Goal: Find specific page/section: Find specific page/section

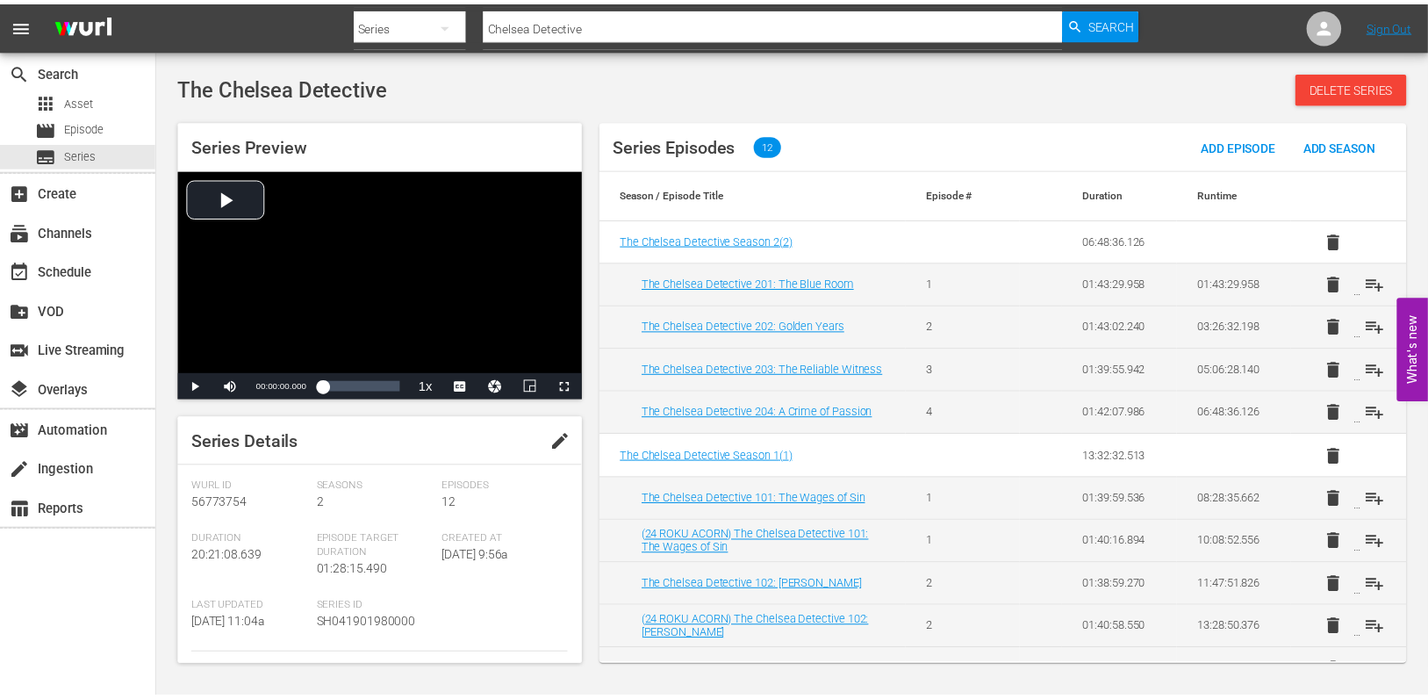
scroll to position [337, 0]
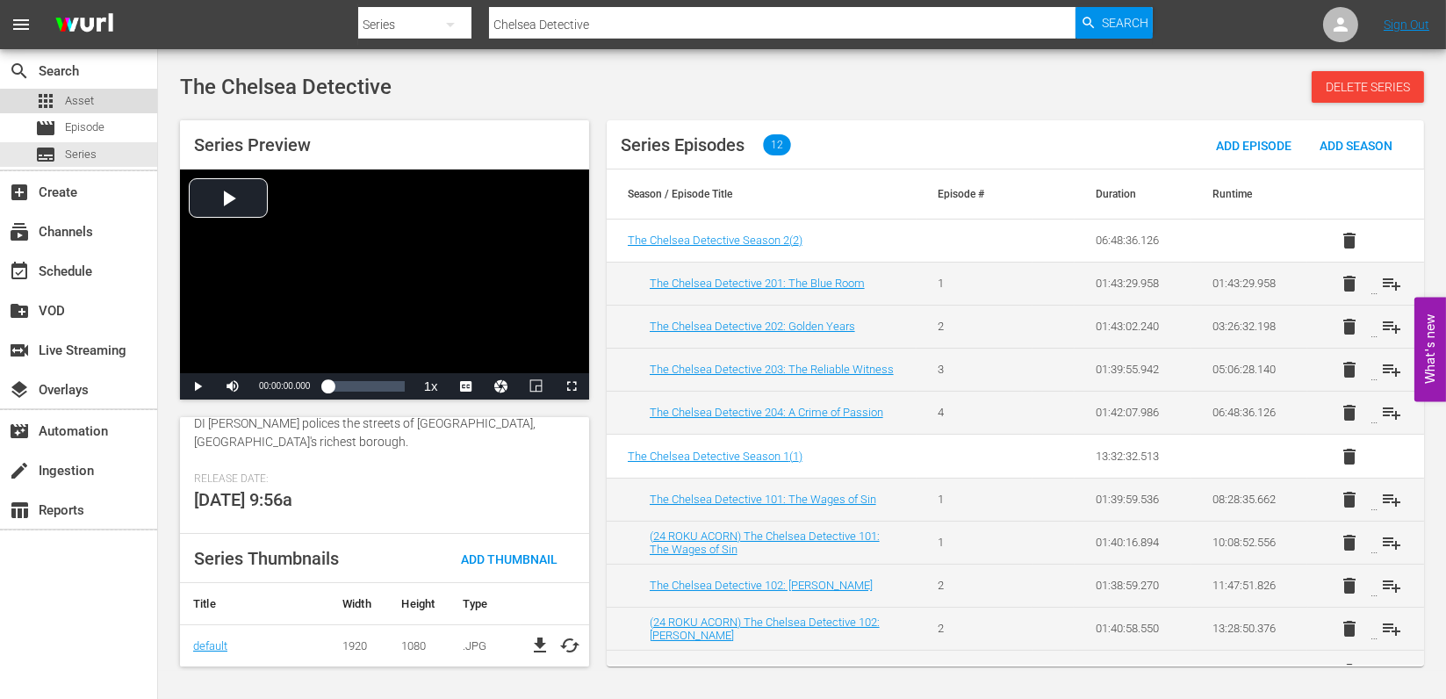
click at [83, 102] on span "Asset" at bounding box center [79, 101] width 29 height 18
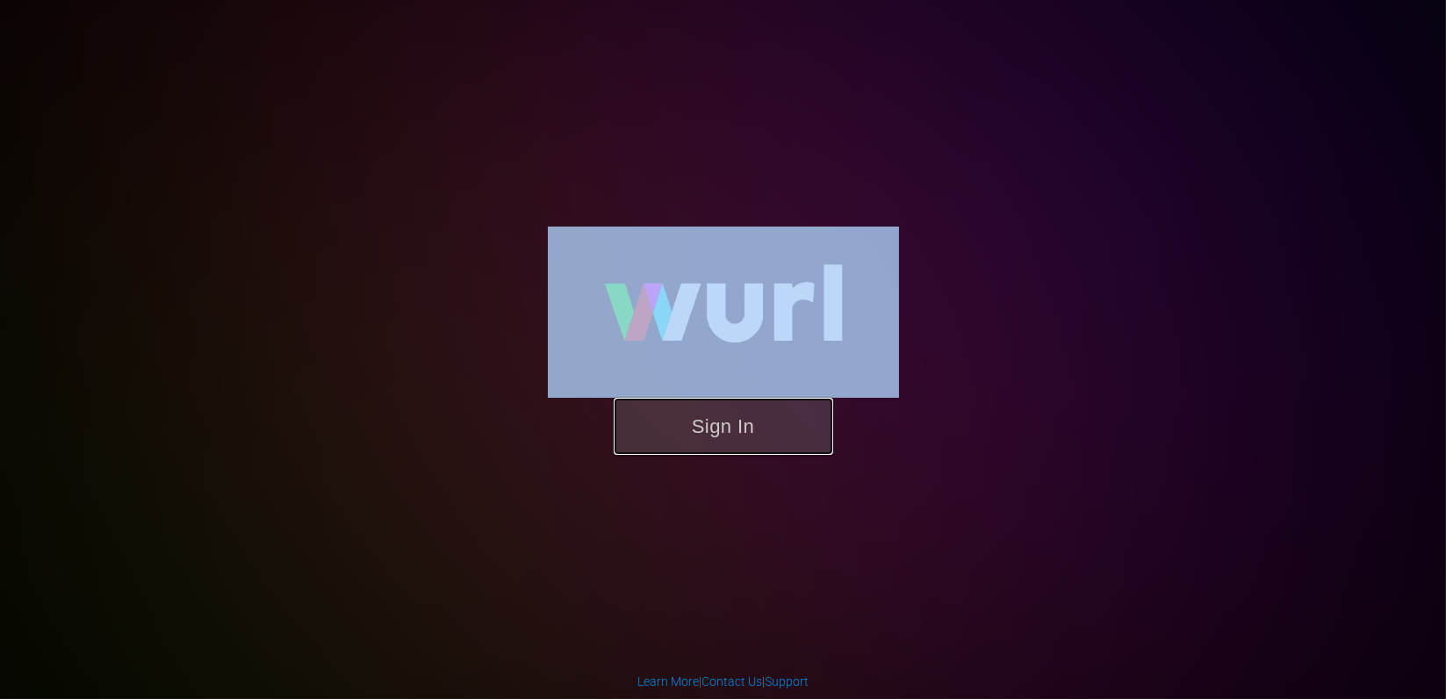
click at [653, 453] on button "Sign In" at bounding box center [723, 426] width 219 height 57
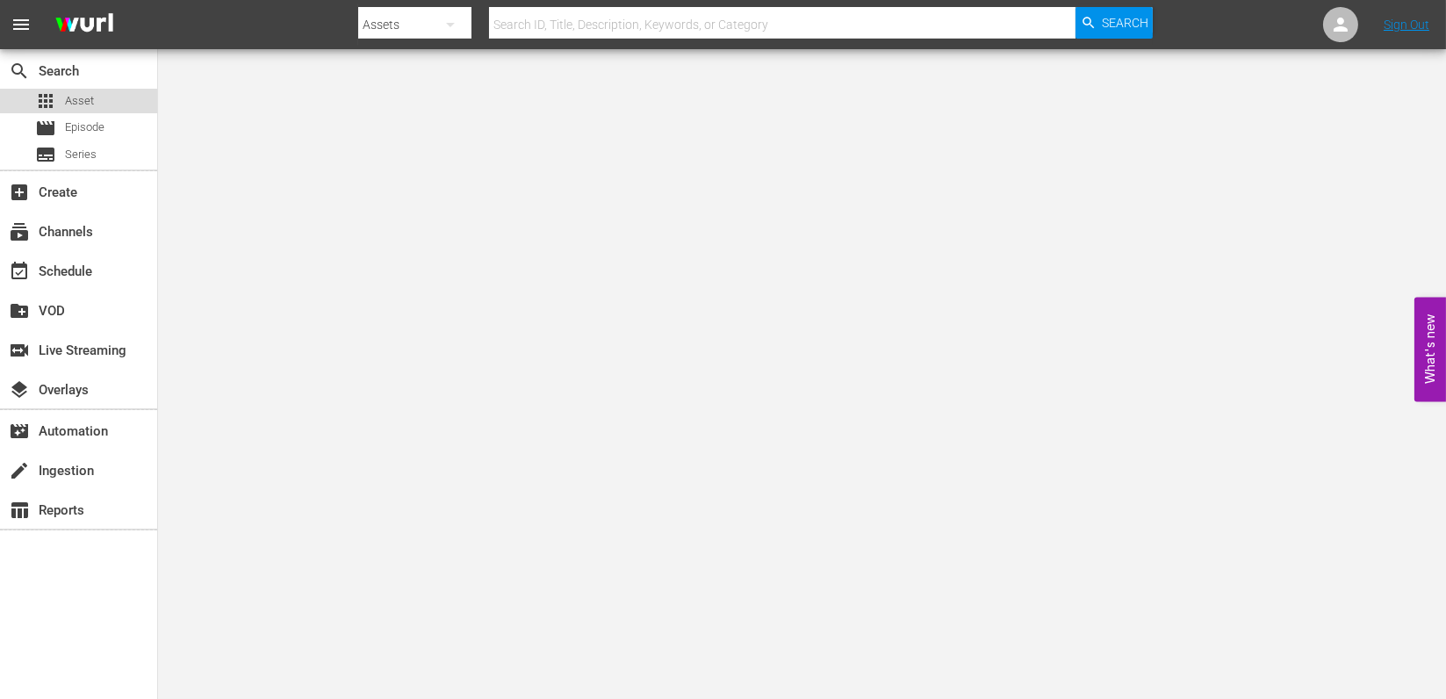
click at [83, 101] on span "Asset" at bounding box center [79, 101] width 29 height 18
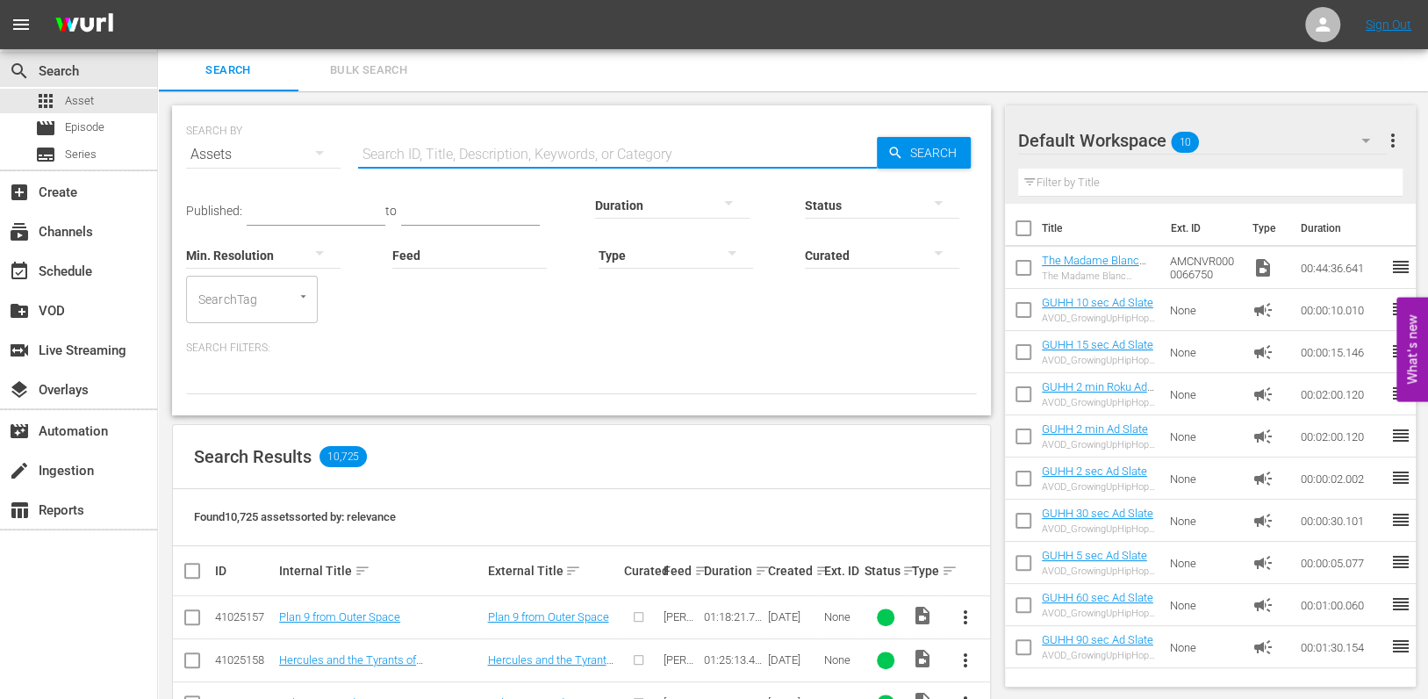
click at [398, 160] on input "text" at bounding box center [617, 154] width 519 height 42
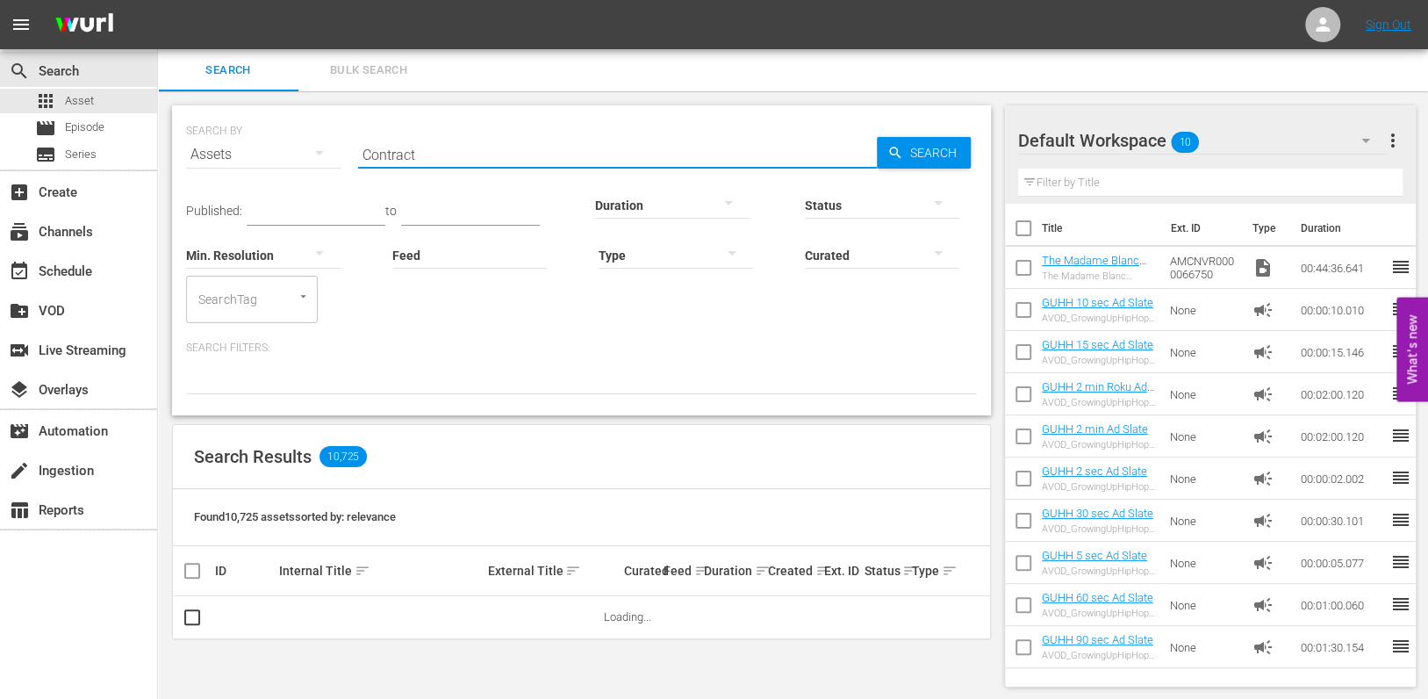
type input "Contract"
click at [942, 175] on div at bounding box center [882, 206] width 155 height 63
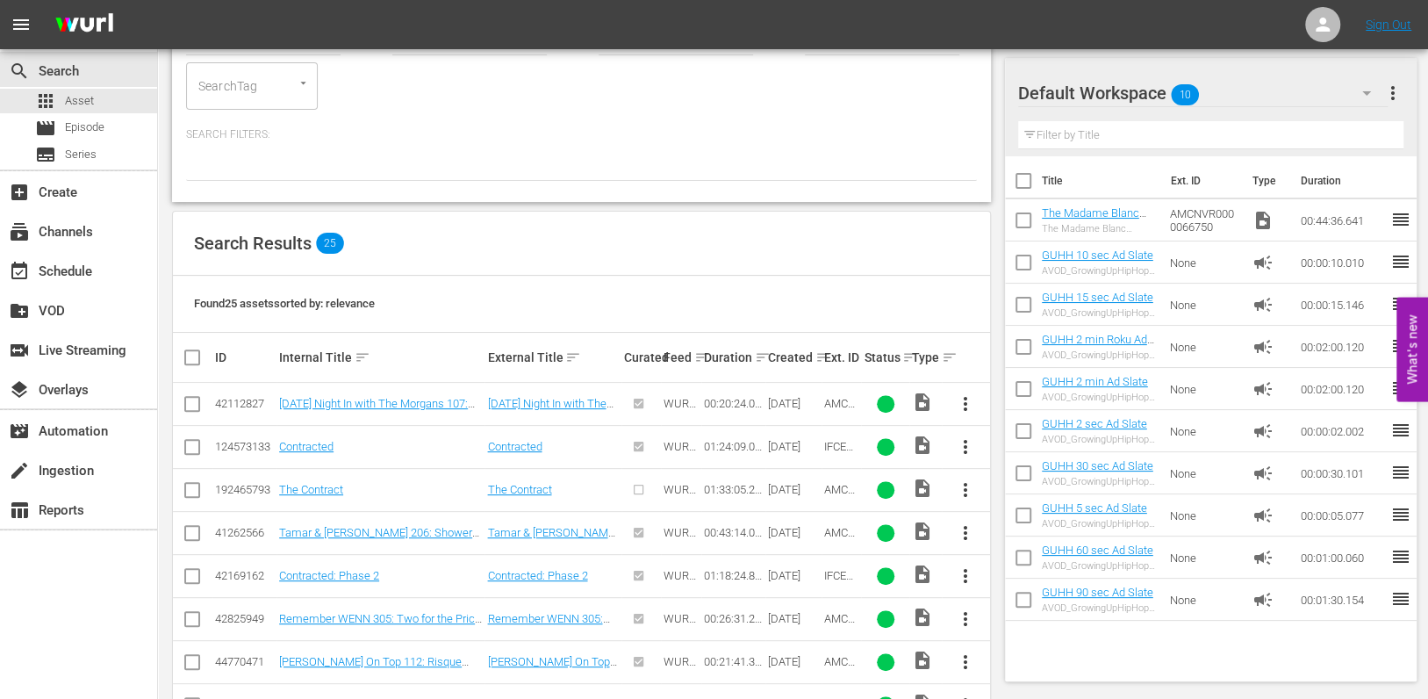
scroll to position [234, 0]
